Goal: Task Accomplishment & Management: Complete application form

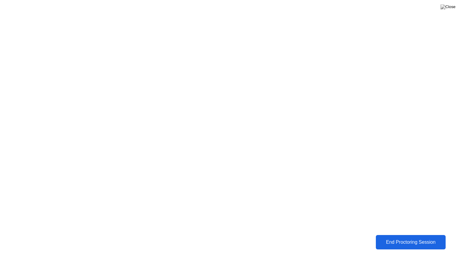
click at [411, 240] on div "End Proctoring Session" at bounding box center [411, 241] width 66 height 5
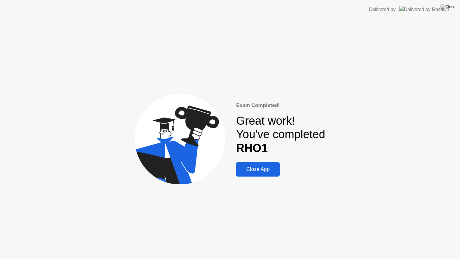
click at [261, 169] on div "Close App" at bounding box center [258, 169] width 40 height 6
